Goal: Complete application form

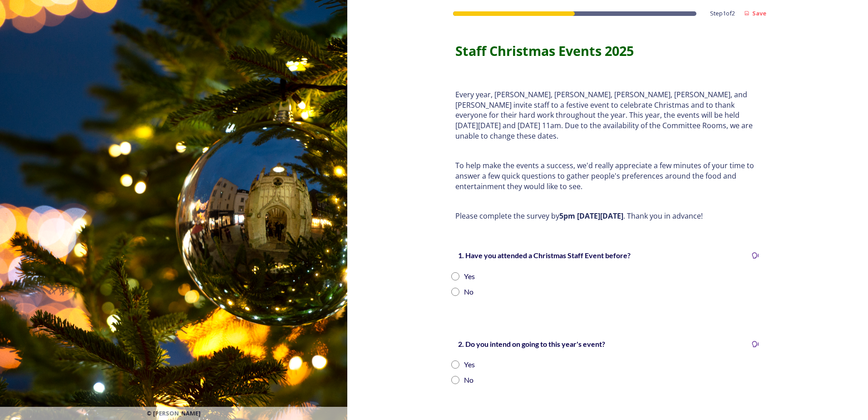
click at [453, 272] on input "radio" at bounding box center [455, 276] width 8 height 8
radio input "true"
click at [454, 360] on input "radio" at bounding box center [455, 364] width 8 height 8
radio input "true"
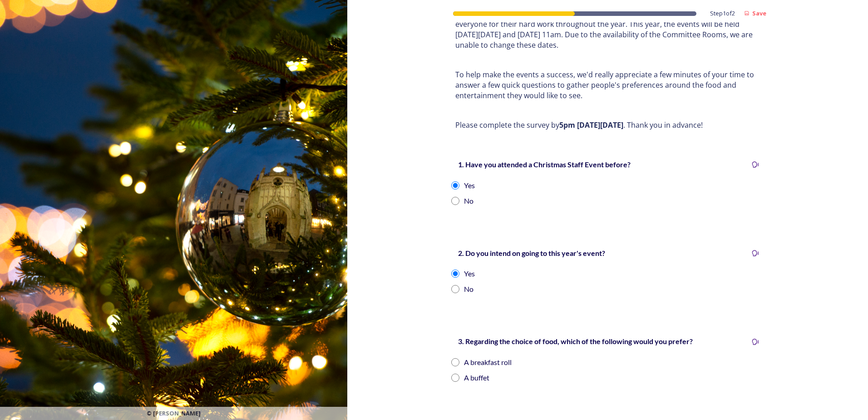
scroll to position [136, 0]
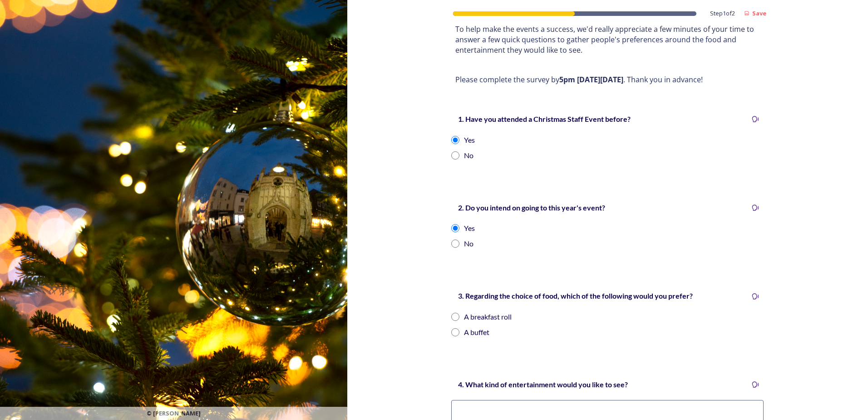
click at [452, 312] on input "radio" at bounding box center [455, 316] width 8 height 8
radio input "true"
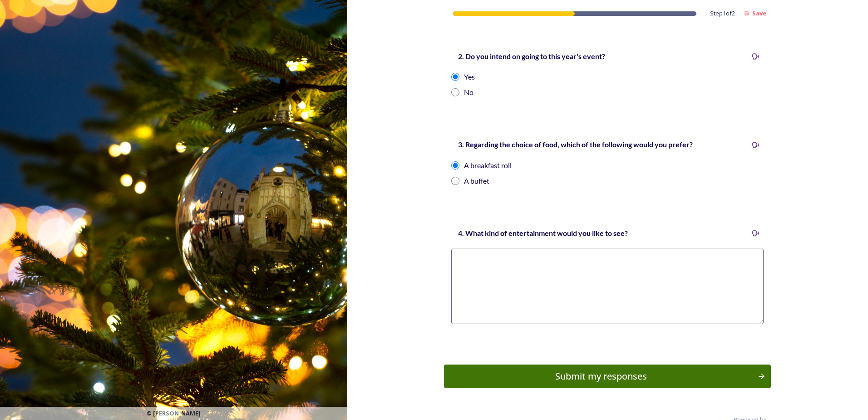
scroll to position [298, 0]
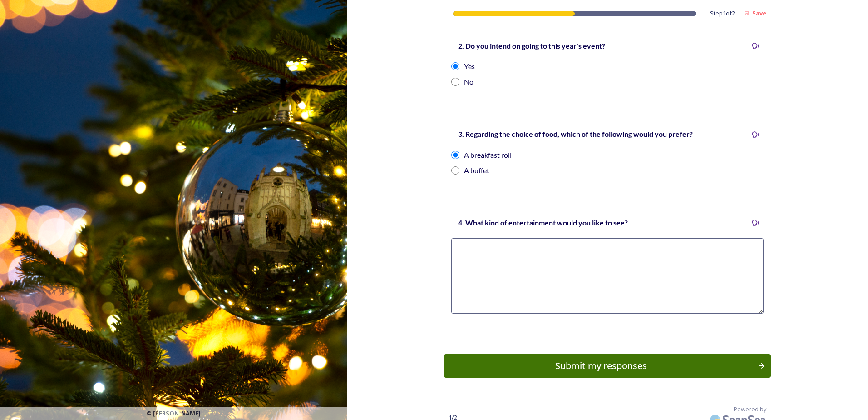
click at [525, 253] on textarea at bounding box center [607, 275] width 312 height 75
type textarea "Quiz, lucky dip, raffle"
click at [583, 359] on div "Submit my responses" at bounding box center [601, 366] width 307 height 14
